Goal: Go to known website: Go to known website

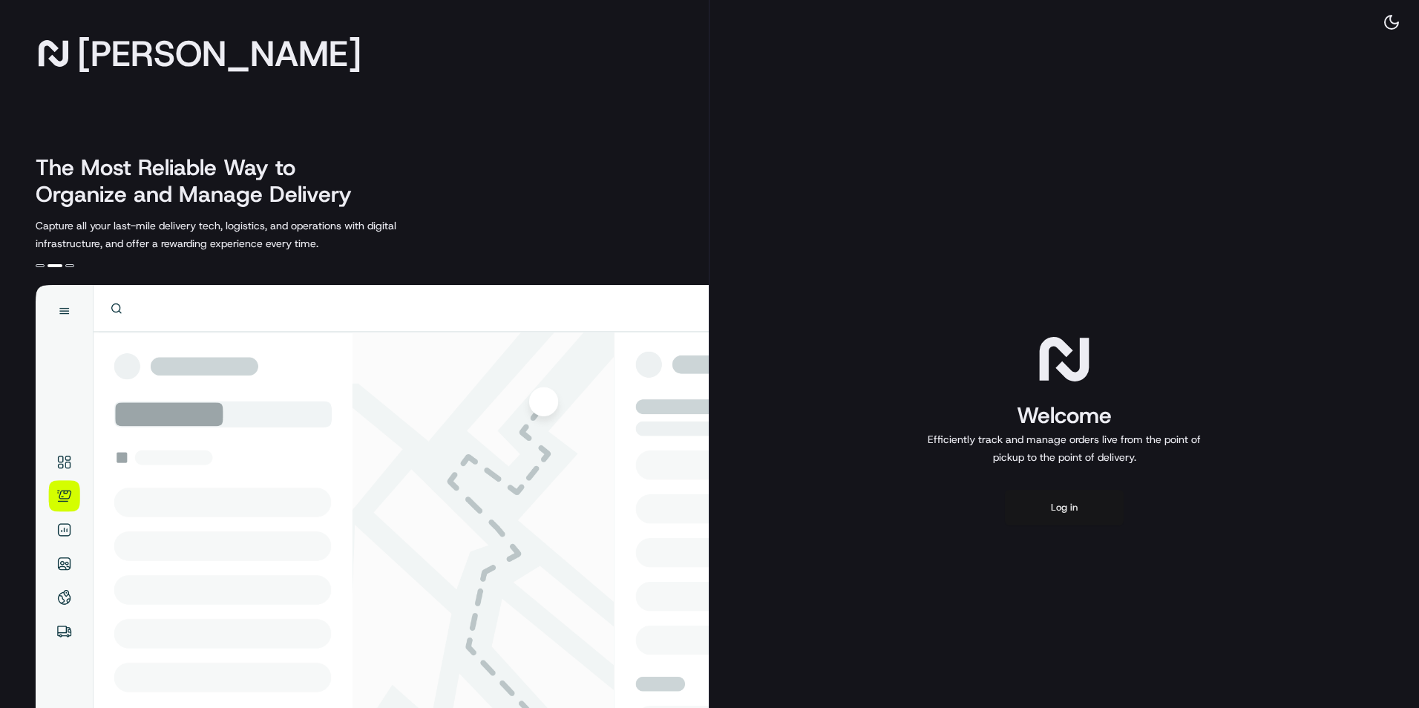
click at [1061, 501] on button "Log in" at bounding box center [1064, 508] width 119 height 36
